Goal: Task Accomplishment & Management: Manage account settings

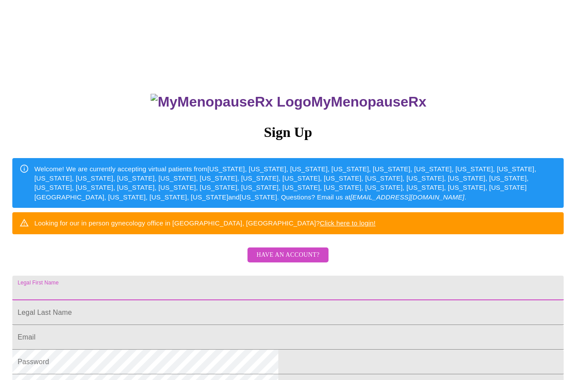
click at [268, 301] on input "Legal First Name" at bounding box center [288, 288] width 552 height 25
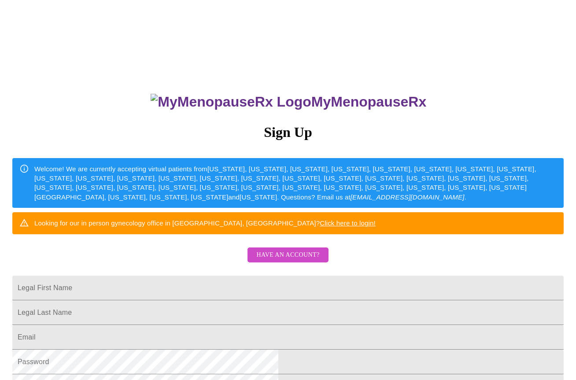
click at [473, 156] on div "MyMenopauseRx Sign Up Welcome! We are currently accepting virtual patients from…" at bounding box center [288, 232] width 569 height 457
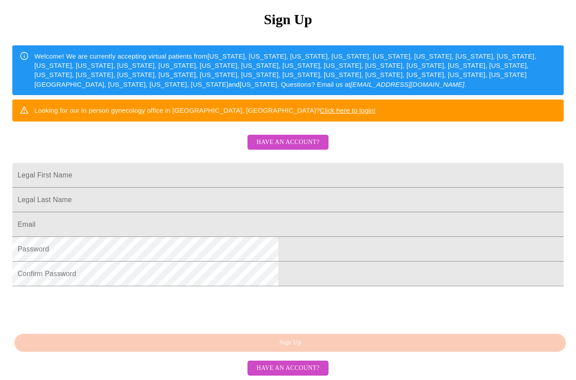
scroll to position [181, 0]
click at [293, 370] on span "Have an account?" at bounding box center [288, 368] width 63 height 11
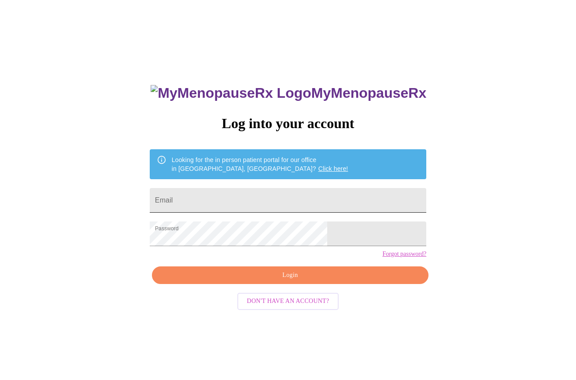
click at [249, 199] on input "Email" at bounding box center [288, 200] width 277 height 25
type input "[EMAIL_ADDRESS][DOMAIN_NAME]"
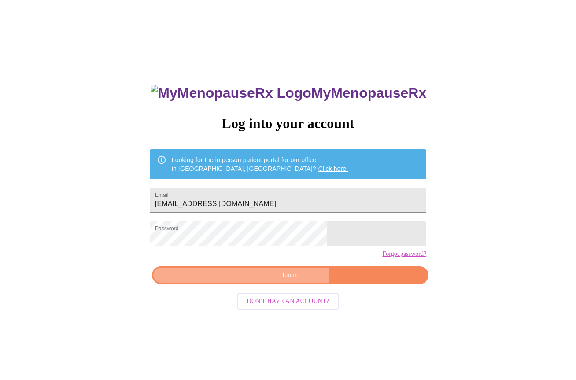
click at [263, 281] on span "Login" at bounding box center [290, 275] width 257 height 11
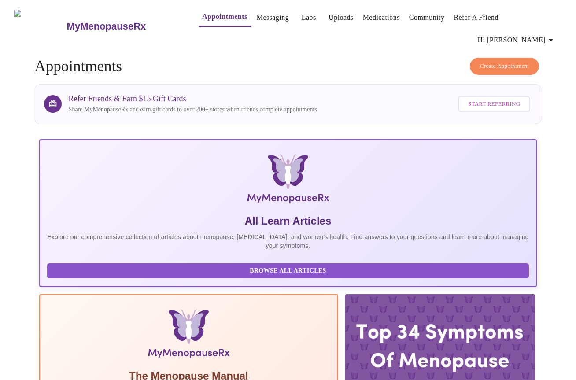
click at [547, 34] on span "Hi [PERSON_NAME]" at bounding box center [517, 40] width 78 height 12
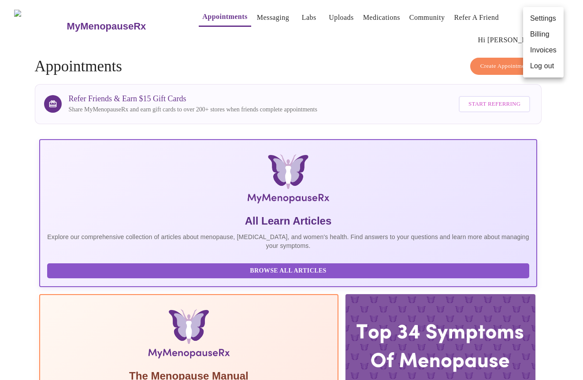
click at [535, 67] on li "Log out" at bounding box center [543, 66] width 41 height 16
